Goal: Task Accomplishment & Management: Manage account settings

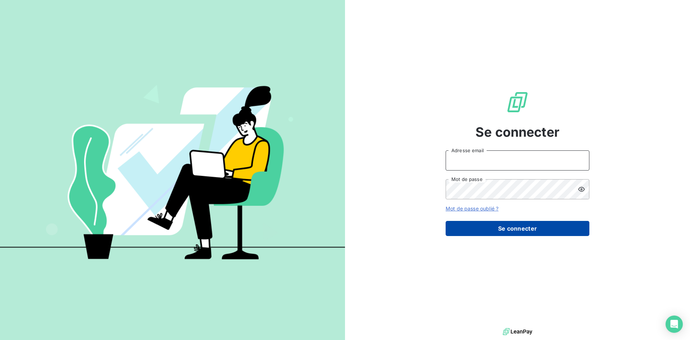
type input "[EMAIL_ADDRESS][DOMAIN_NAME]"
click at [517, 229] on button "Se connecter" at bounding box center [518, 228] width 144 height 15
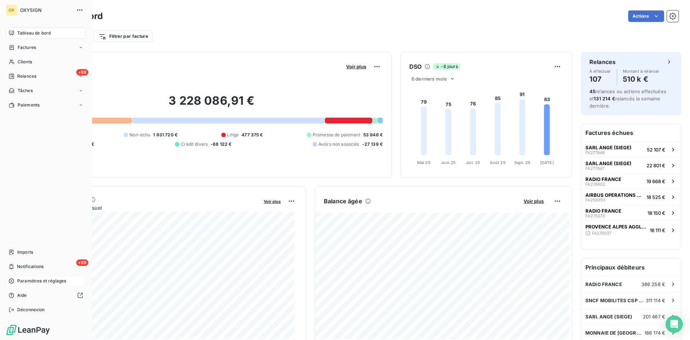
click at [36, 281] on span "Paramètres et réglages" at bounding box center [41, 280] width 49 height 6
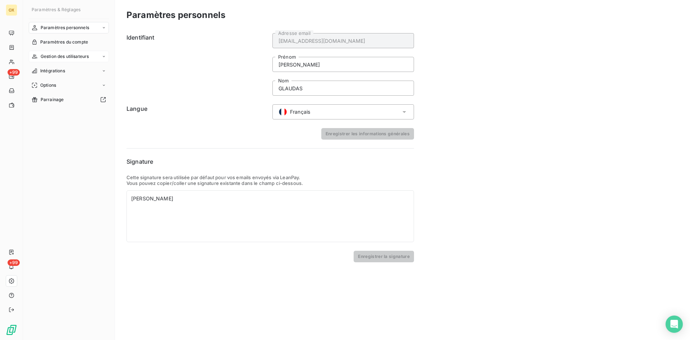
click at [72, 55] on span "Gestion des utilisateurs" at bounding box center [65, 56] width 49 height 6
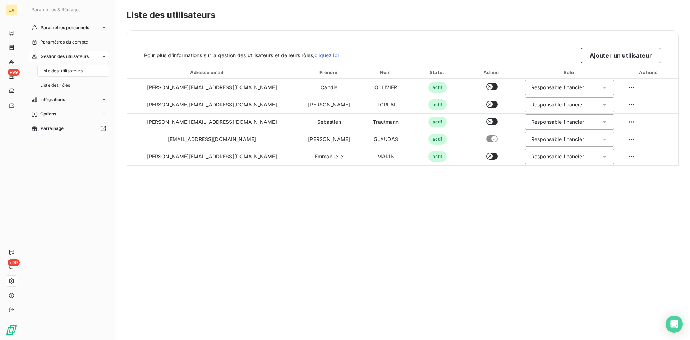
click at [72, 70] on span "Liste des utilisateurs" at bounding box center [61, 71] width 42 height 6
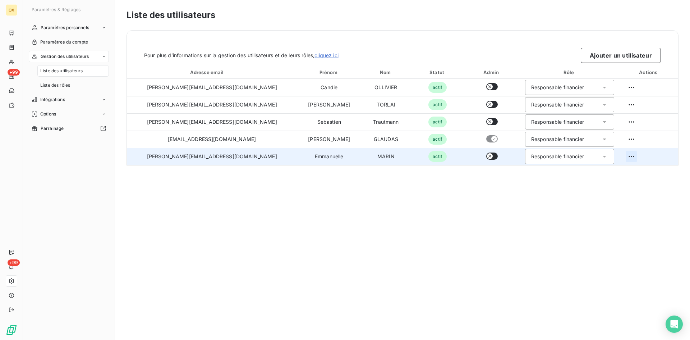
click at [623, 159] on html "OX +99 +99 Paramètres & Réglages Paramètres personnels Paramètres du compte Ges…" at bounding box center [345, 170] width 690 height 340
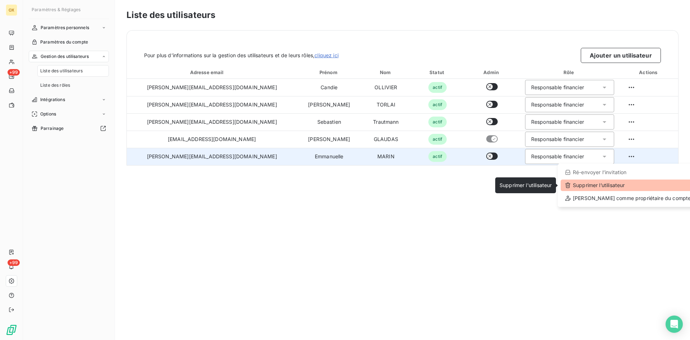
click at [614, 185] on div "Supprimer l’utilisateur" at bounding box center [628, 185] width 134 height 12
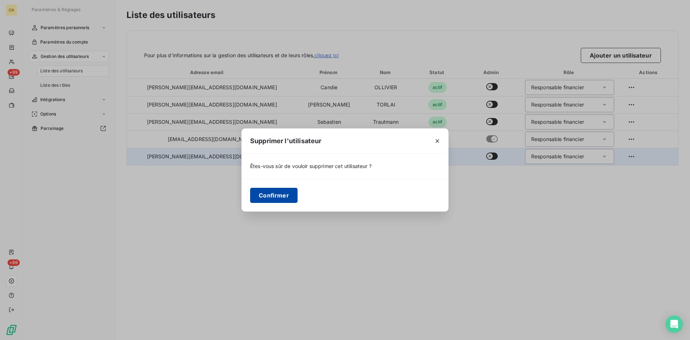
click at [277, 196] on button "Confirmer" at bounding box center [273, 195] width 47 height 15
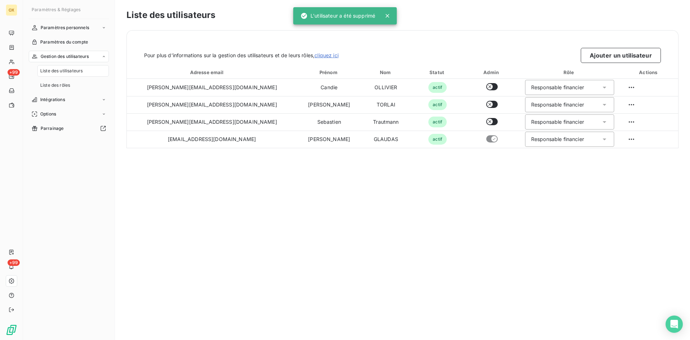
click at [452, 163] on div "Liste des utilisateurs Pour plus d’informations sur la gestion des utilisateurs…" at bounding box center [402, 170] width 575 height 340
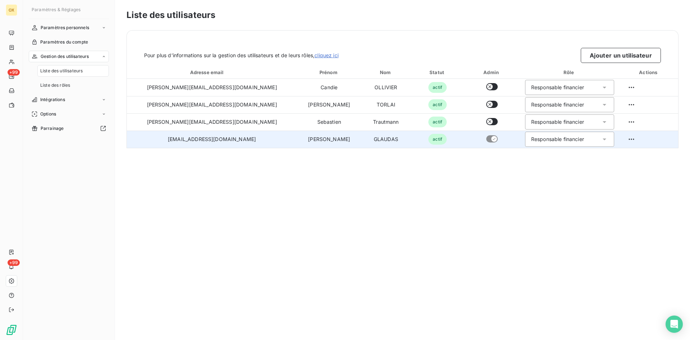
click at [465, 142] on td at bounding box center [492, 138] width 55 height 17
click at [625, 138] on html "OX +99 +99 Paramètres & Réglages Paramètres personnels Paramètres du compte Ges…" at bounding box center [345, 170] width 690 height 340
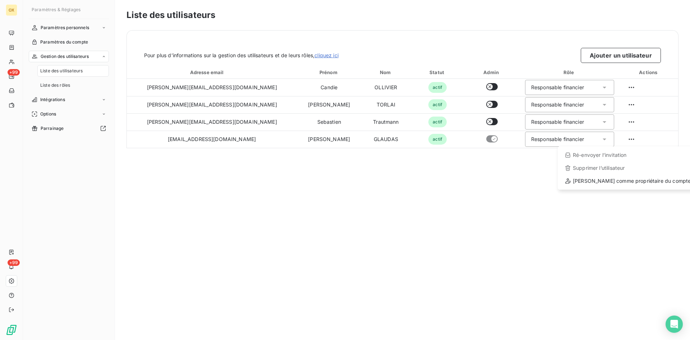
click at [507, 173] on html "OX +99 +99 Paramètres & Réglages Paramètres personnels Paramètres du compte Ges…" at bounding box center [345, 170] width 690 height 340
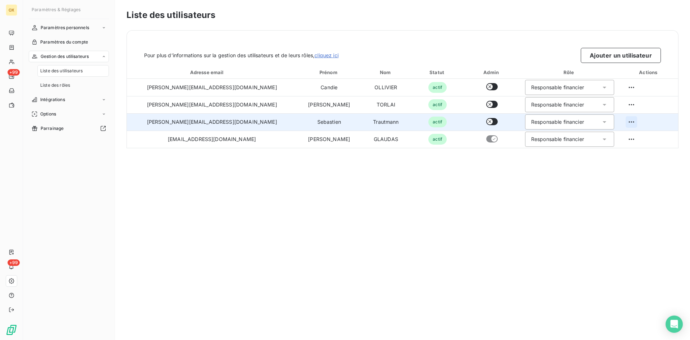
click at [624, 121] on html "OX +99 +99 Paramètres & Réglages Paramètres personnels Paramètres du compte Ges…" at bounding box center [345, 170] width 690 height 340
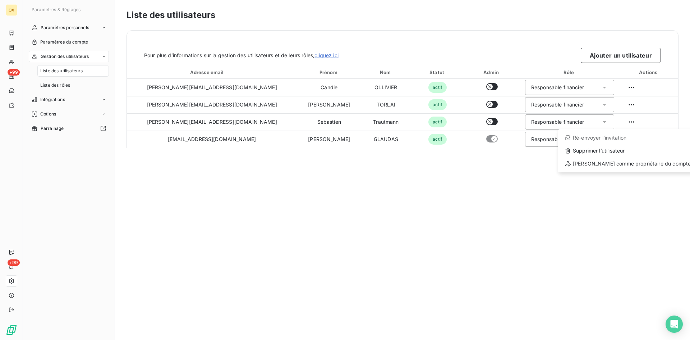
click at [418, 202] on html "OX +99 +99 Paramètres & Réglages Paramètres personnels Paramètres du compte Ges…" at bounding box center [345, 170] width 690 height 340
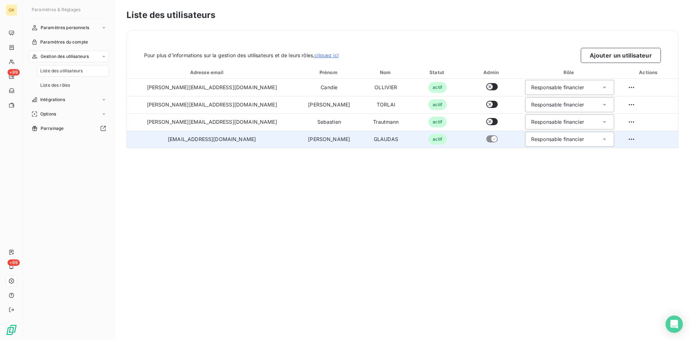
click at [172, 141] on td "[EMAIL_ADDRESS][DOMAIN_NAME]" at bounding box center [212, 138] width 170 height 17
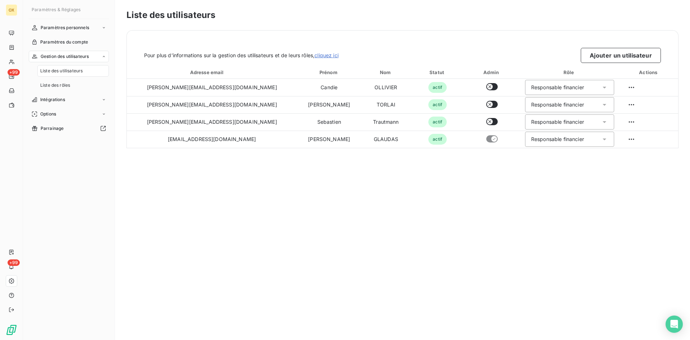
click at [334, 55] on link "cliquez ici" at bounding box center [327, 55] width 24 height 6
click at [245, 165] on div "Liste des utilisateurs Pour plus d’informations sur la gestion des utilisateurs…" at bounding box center [402, 170] width 575 height 340
click at [61, 72] on span "Liste des utilisateurs" at bounding box center [61, 71] width 42 height 6
click at [61, 83] on span "Liste des rôles" at bounding box center [55, 85] width 30 height 6
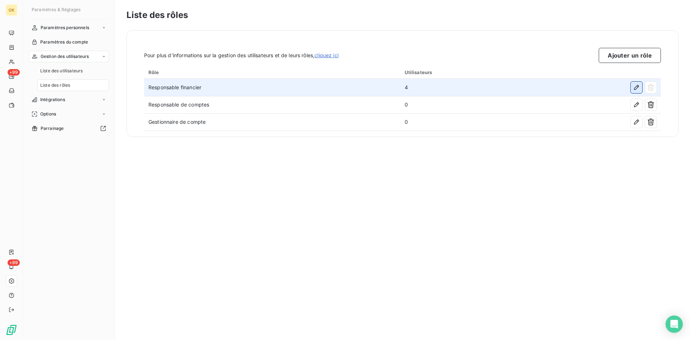
click at [636, 88] on icon "button" at bounding box center [636, 87] width 7 height 7
click at [388, 189] on div "Liste des rôles Pour plus d’informations sur la gestion des utilisateurs et de …" at bounding box center [402, 170] width 575 height 340
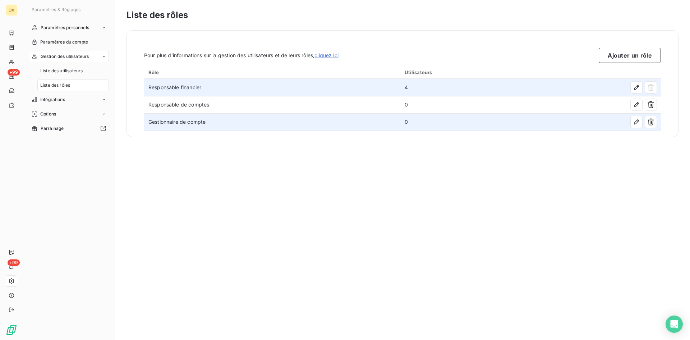
click at [174, 122] on td "Gestionnaire de compte" at bounding box center [272, 121] width 256 height 17
click at [185, 124] on td "Gestionnaire de compte" at bounding box center [272, 121] width 256 height 17
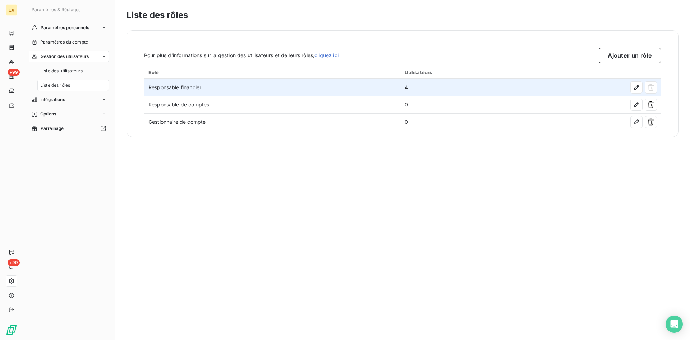
click at [57, 85] on span "Liste des rôles" at bounding box center [55, 85] width 30 height 6
click at [63, 70] on span "Liste des utilisateurs" at bounding box center [61, 71] width 42 height 6
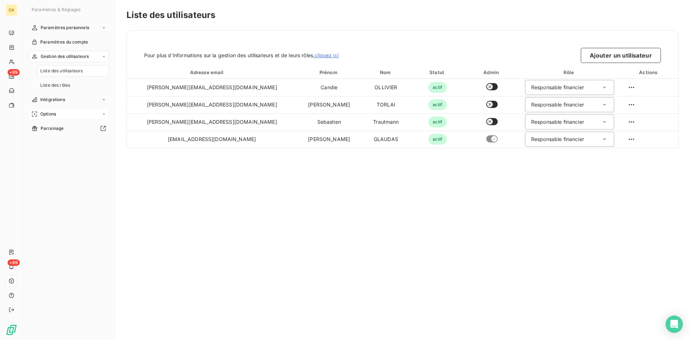
click at [55, 116] on span "Options" at bounding box center [48, 114] width 16 height 6
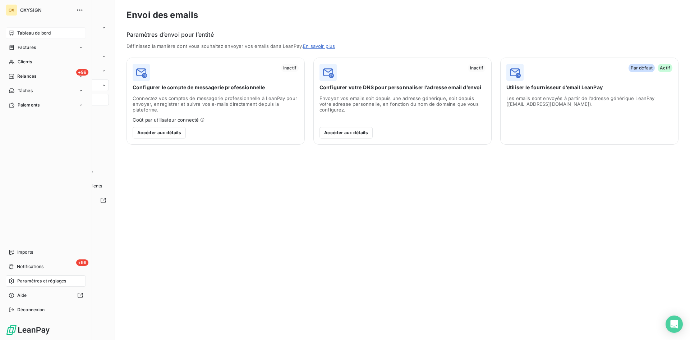
click at [35, 33] on span "Tableau de bord" at bounding box center [33, 33] width 33 height 6
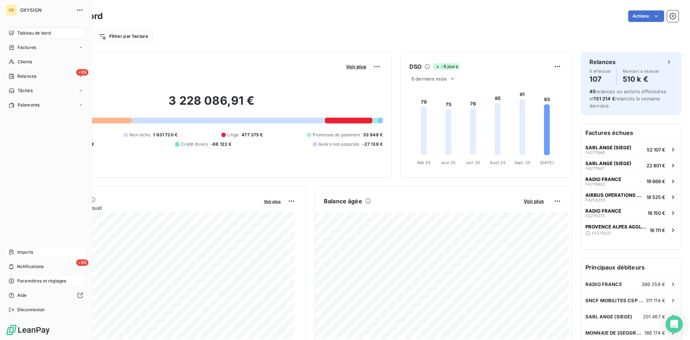
click at [29, 252] on span "Imports" at bounding box center [25, 252] width 16 height 6
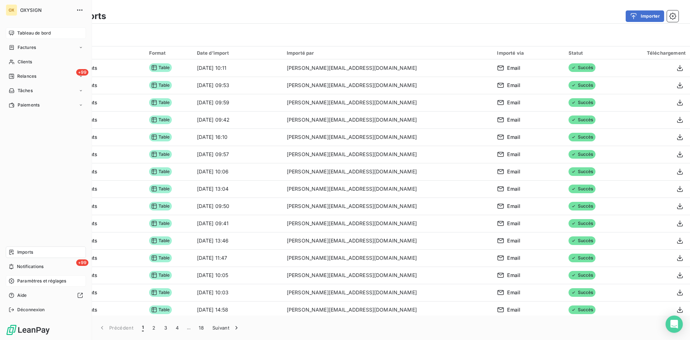
click at [32, 34] on span "Tableau de bord" at bounding box center [33, 33] width 33 height 6
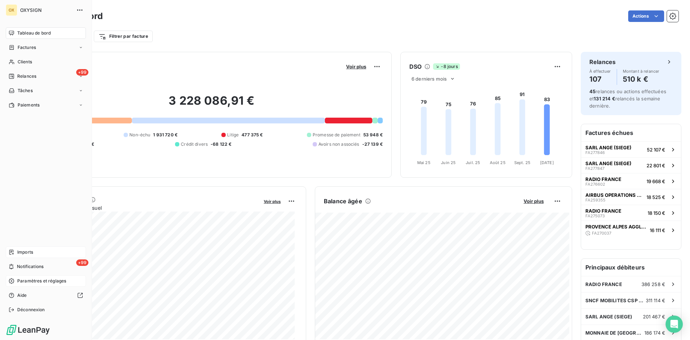
click at [33, 32] on span "Tableau de bord" at bounding box center [33, 33] width 33 height 6
click at [28, 34] on span "Tableau de bord" at bounding box center [33, 33] width 33 height 6
click at [29, 48] on span "Factures" at bounding box center [27, 47] width 18 height 6
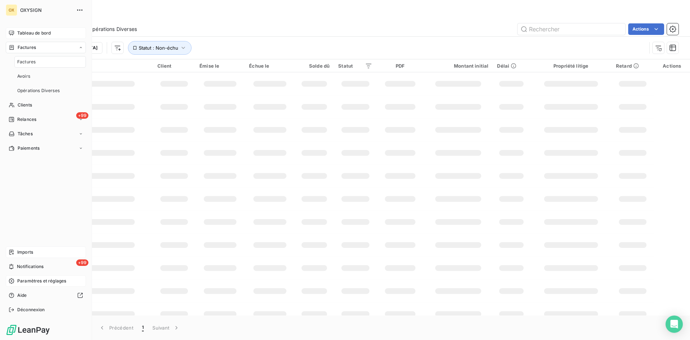
click at [29, 47] on span "Factures" at bounding box center [27, 47] width 18 height 6
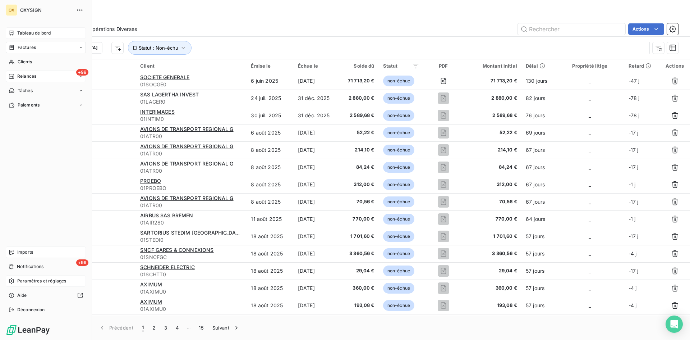
click at [29, 75] on span "Relances" at bounding box center [26, 76] width 19 height 6
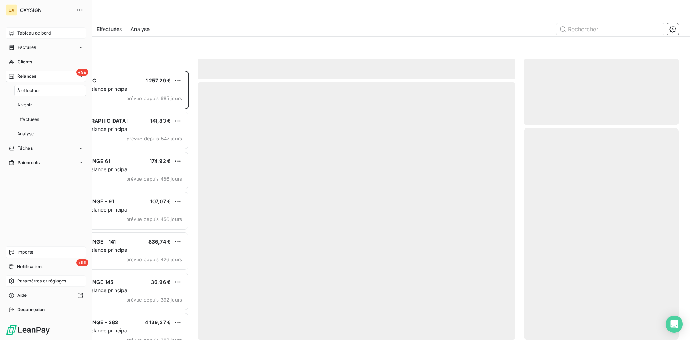
scroll to position [264, 149]
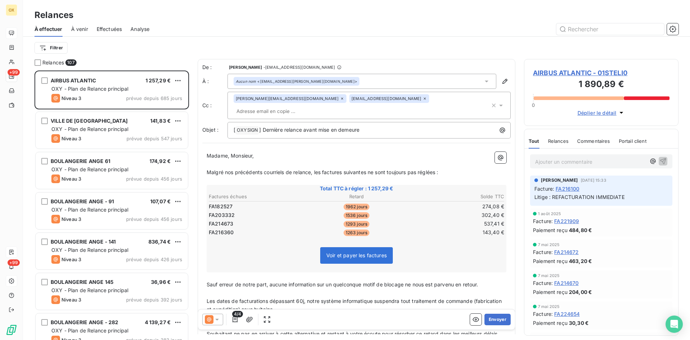
click at [115, 27] on span "Effectuées" at bounding box center [110, 29] width 26 height 7
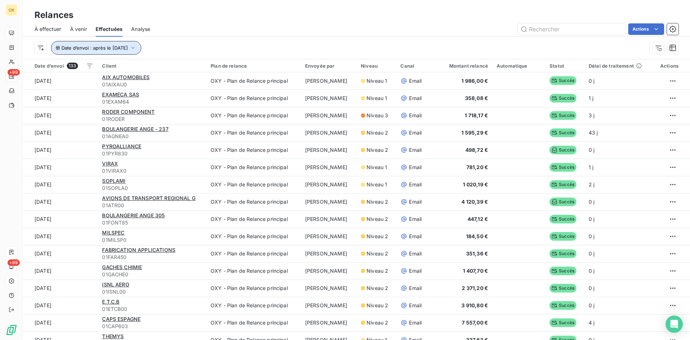
click at [141, 43] on button "Date d’envoi : après le [DATE]" at bounding box center [96, 48] width 90 height 14
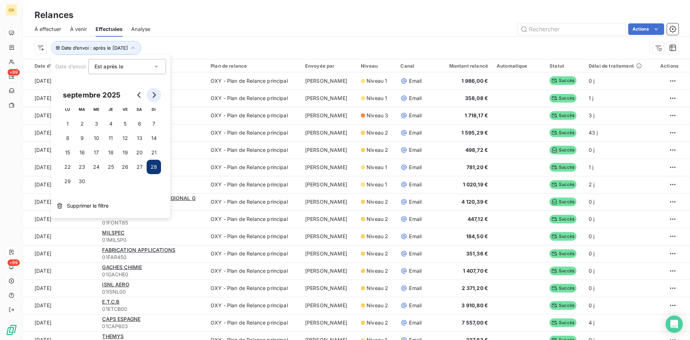
click at [154, 96] on icon "Go to next month" at bounding box center [154, 95] width 6 height 6
click at [154, 123] on button "5" at bounding box center [154, 123] width 14 height 14
click at [231, 43] on div "Date d’envoi : après le [DATE]" at bounding box center [341, 48] width 612 height 14
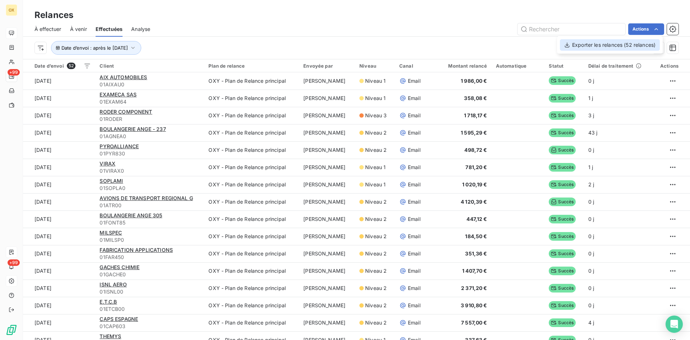
click at [611, 44] on div "Exporter les relances (52 relances)" at bounding box center [610, 45] width 100 height 12
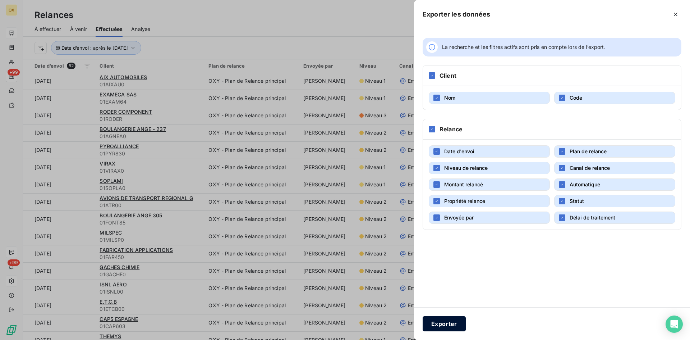
click at [440, 330] on button "Exporter" at bounding box center [444, 323] width 43 height 15
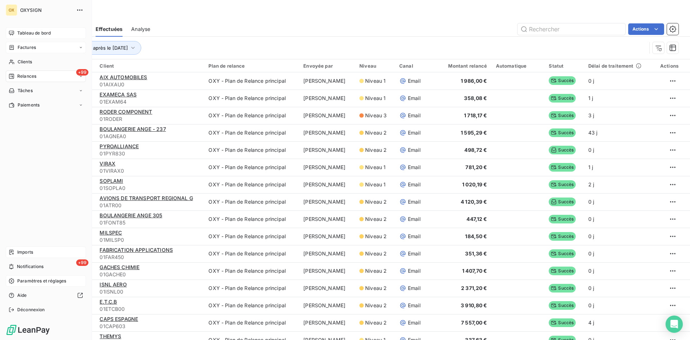
click at [23, 46] on span "Factures" at bounding box center [27, 47] width 18 height 6
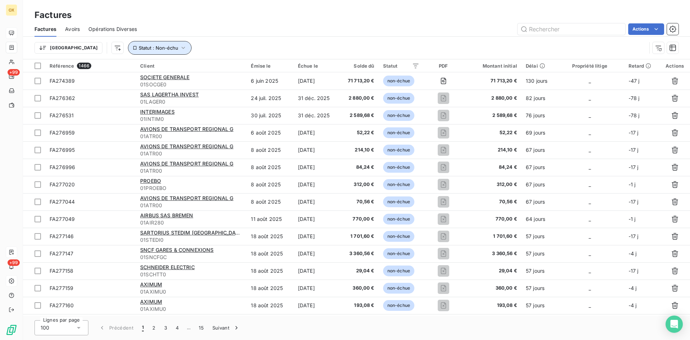
click at [149, 48] on button "Statut : Non-échu" at bounding box center [160, 48] width 64 height 14
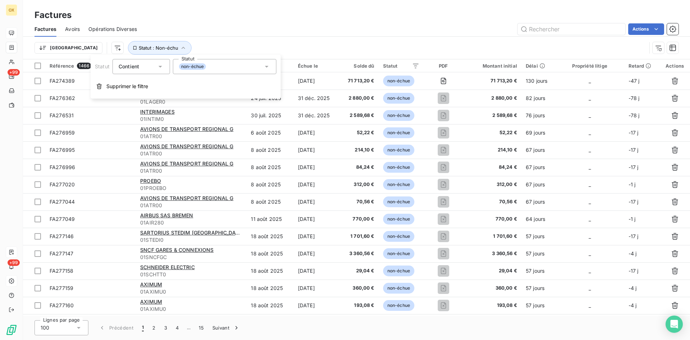
click at [268, 68] on icon at bounding box center [266, 66] width 7 height 7
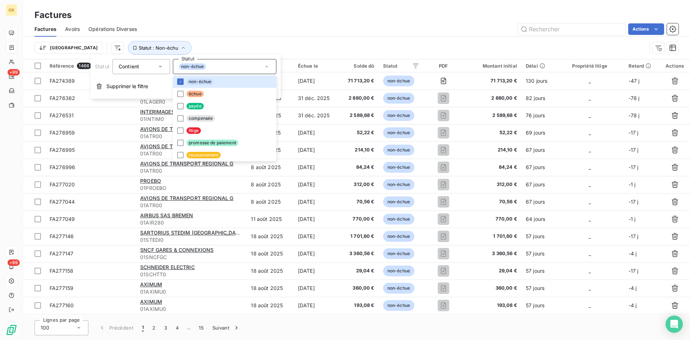
click at [319, 40] on div "Trier Statut : Non-échu" at bounding box center [357, 48] width 644 height 22
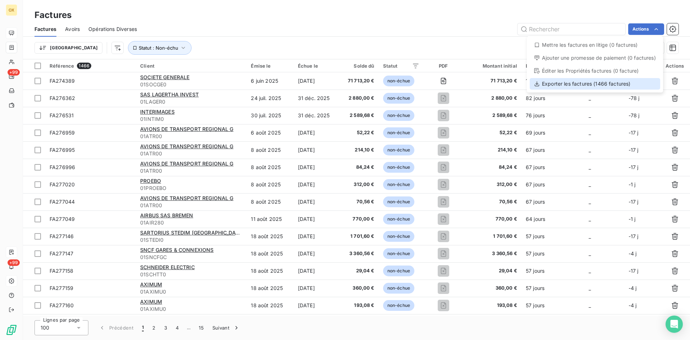
click at [584, 82] on div "Exporter les factures (1466 factures)" at bounding box center [595, 84] width 130 height 12
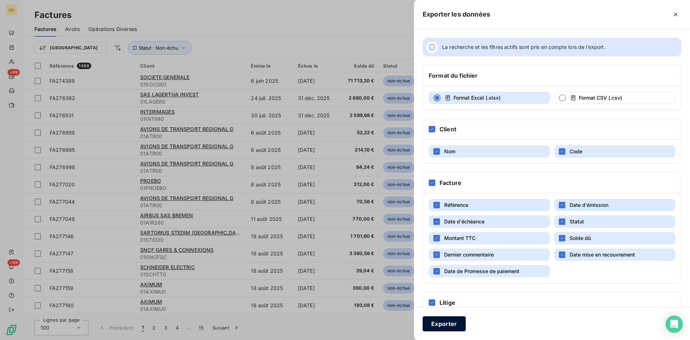
click at [436, 325] on button "Exporter" at bounding box center [444, 323] width 43 height 15
